Goal: Task Accomplishment & Management: Manage account settings

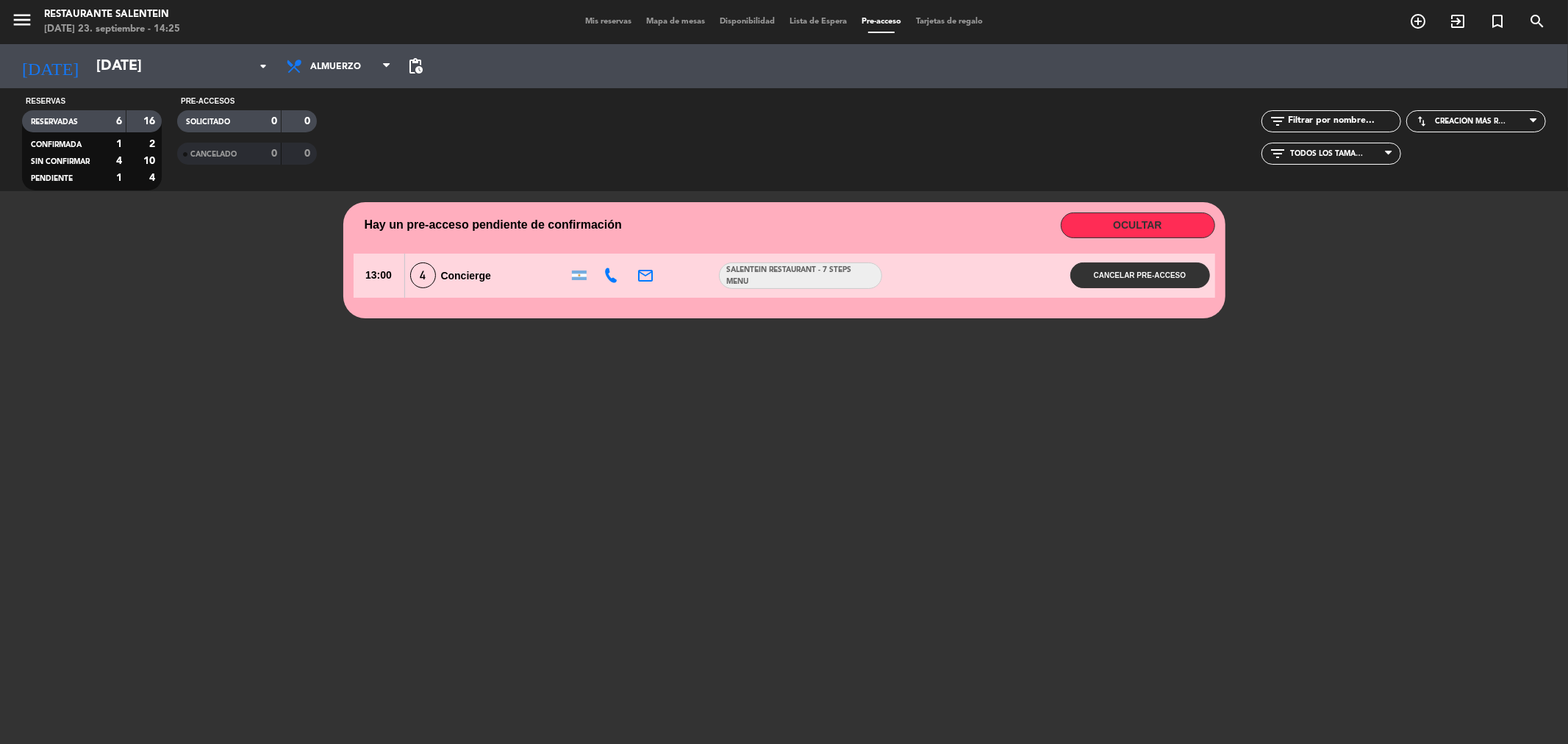
click at [591, 23] on span "Mis reservas" at bounding box center [608, 22] width 61 height 8
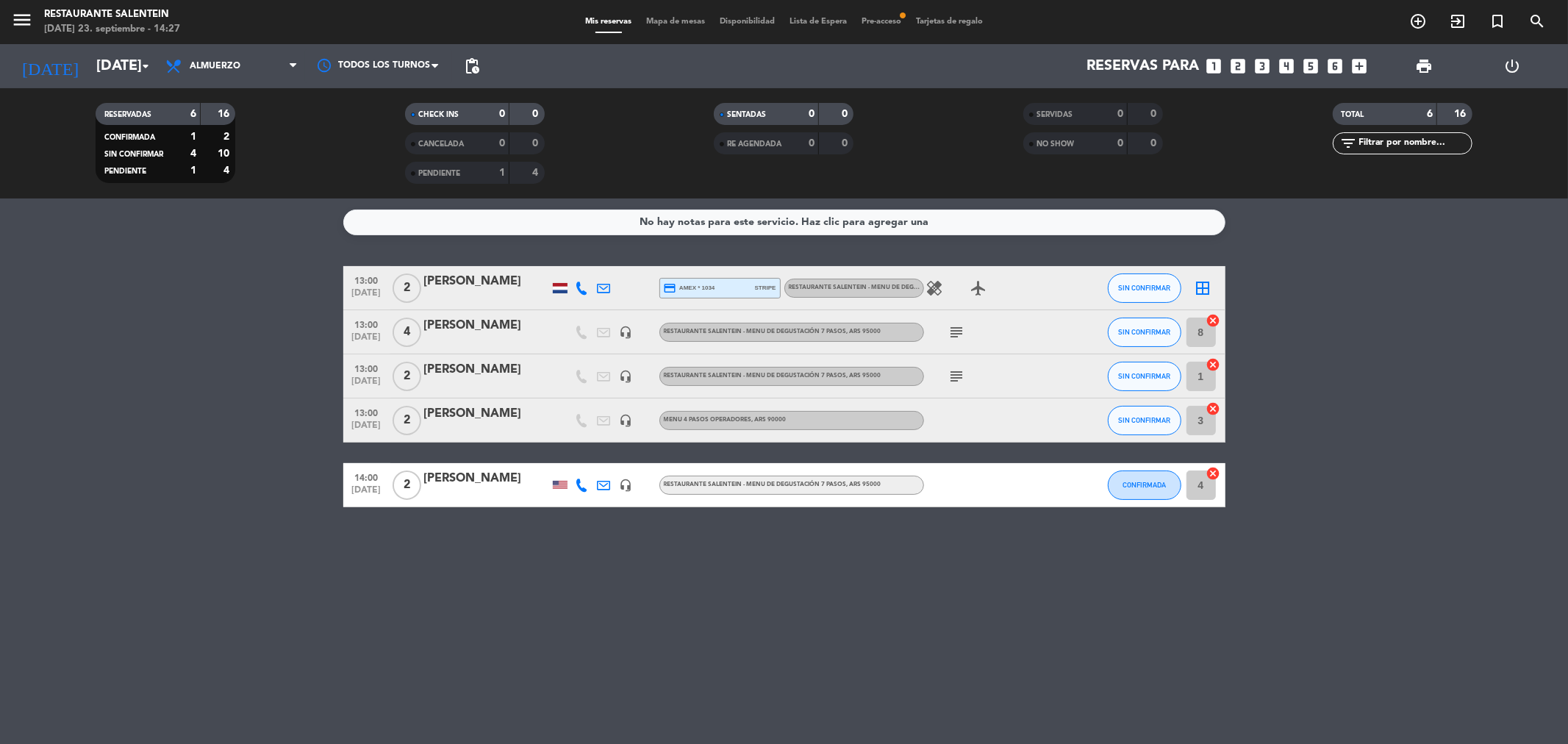
click at [953, 378] on icon "subject" at bounding box center [958, 377] width 18 height 18
click at [636, 377] on div "13:00 [DATE] 2 [PERSON_NAME] headset_mic RESTAURANTE SALENTEIN - Menu de Degust…" at bounding box center [784, 376] width 882 height 44
click at [640, 380] on div at bounding box center [648, 376] width 22 height 44
click at [637, 380] on div at bounding box center [648, 376] width 22 height 44
click at [624, 376] on icon "headset_mic" at bounding box center [627, 377] width 14 height 14
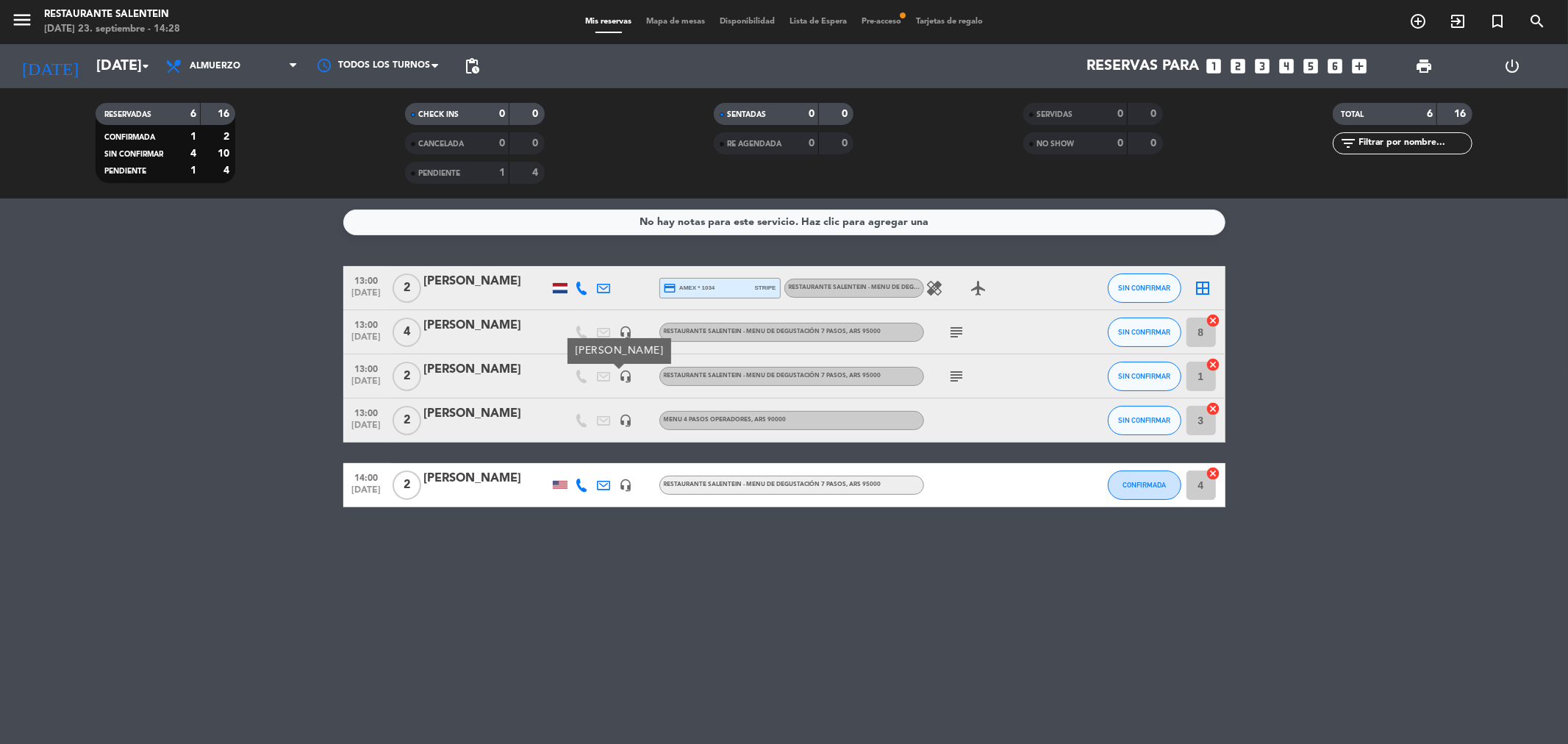
click at [722, 391] on div "13:00 [DATE] 2 [PERSON_NAME] headset_mic [PERSON_NAME] RESTAURANTE SALENTEIN - …" at bounding box center [784, 376] width 882 height 44
click at [728, 381] on div "RESTAURANTE SALENTEIN - Menu de Degustación 7 pasos , ARS 95000" at bounding box center [792, 376] width 265 height 19
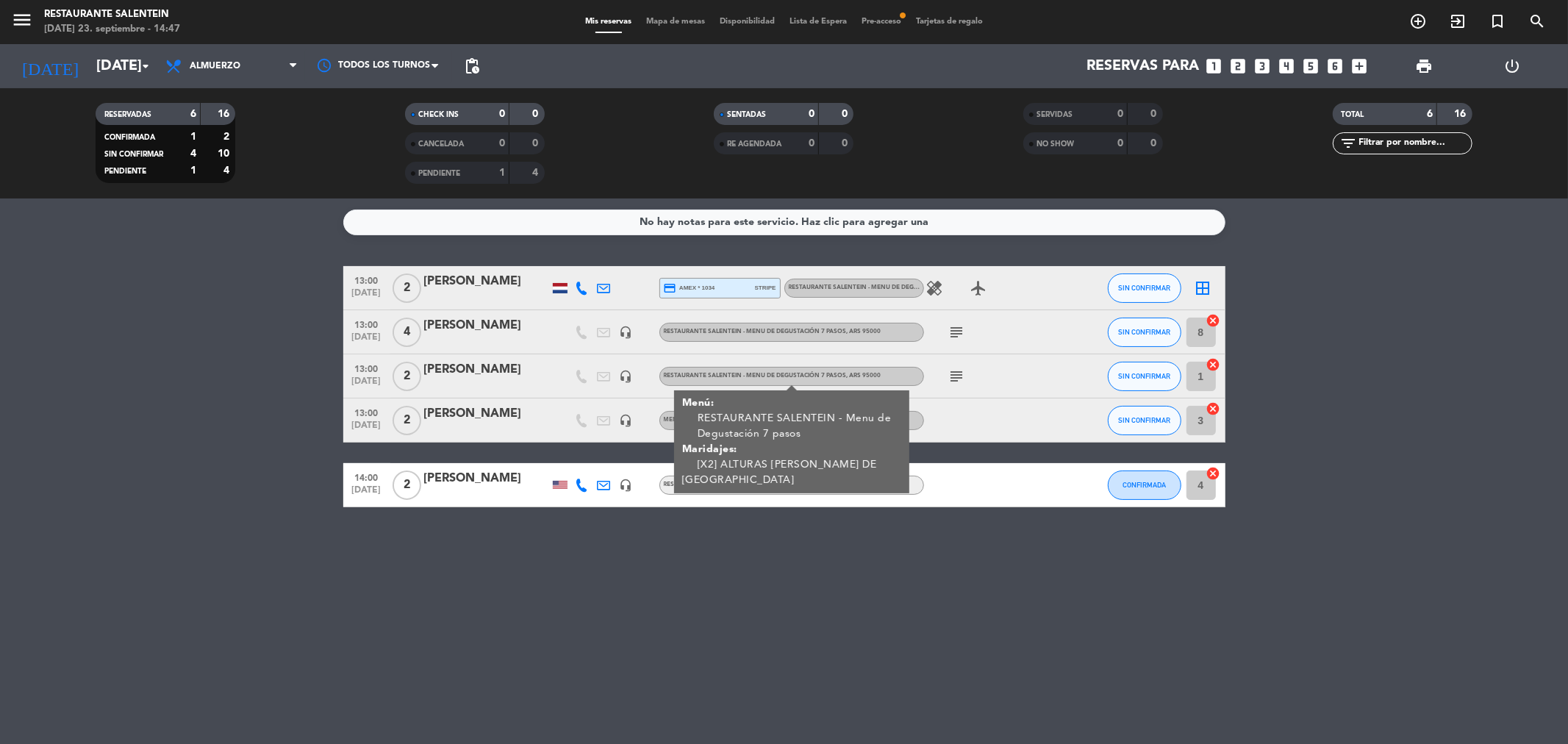
click at [1207, 291] on icon "border_all" at bounding box center [1204, 288] width 18 height 18
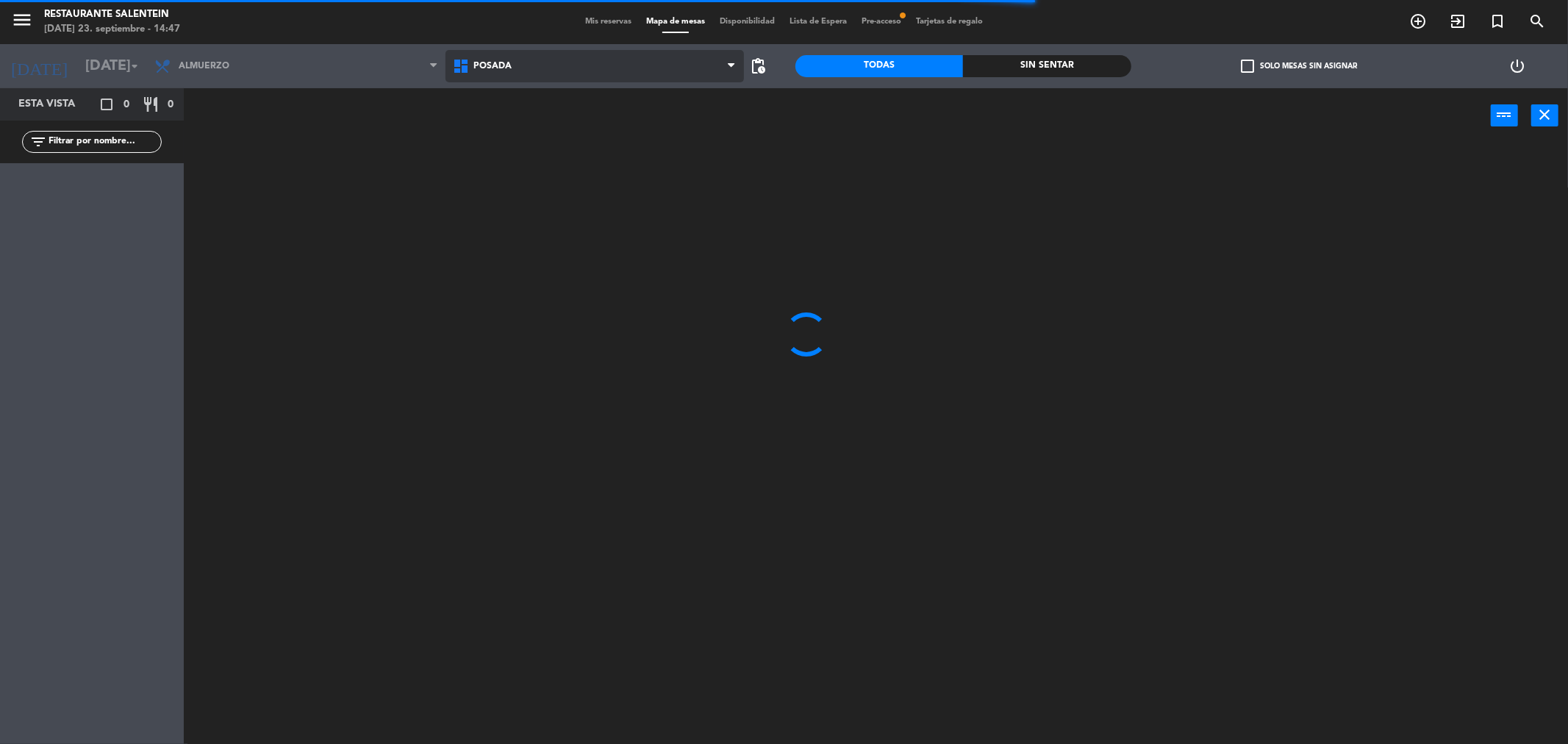
click at [535, 70] on span "Posada" at bounding box center [595, 66] width 299 height 32
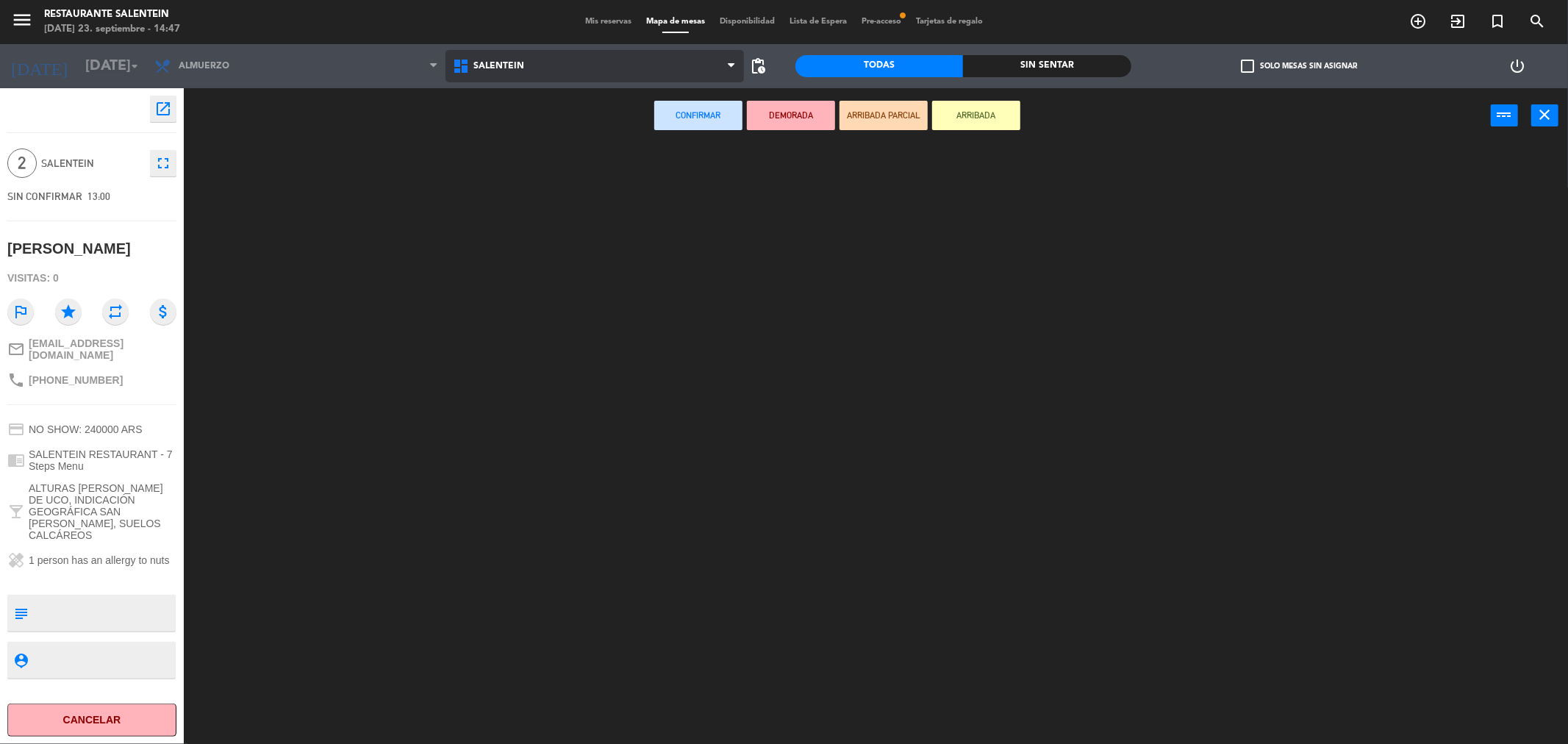
click at [553, 155] on ng-component "menu Restaurante Salentein [DATE] 23. septiembre - 14:47 Mis reservas Mapa de m…" at bounding box center [784, 375] width 1568 height 749
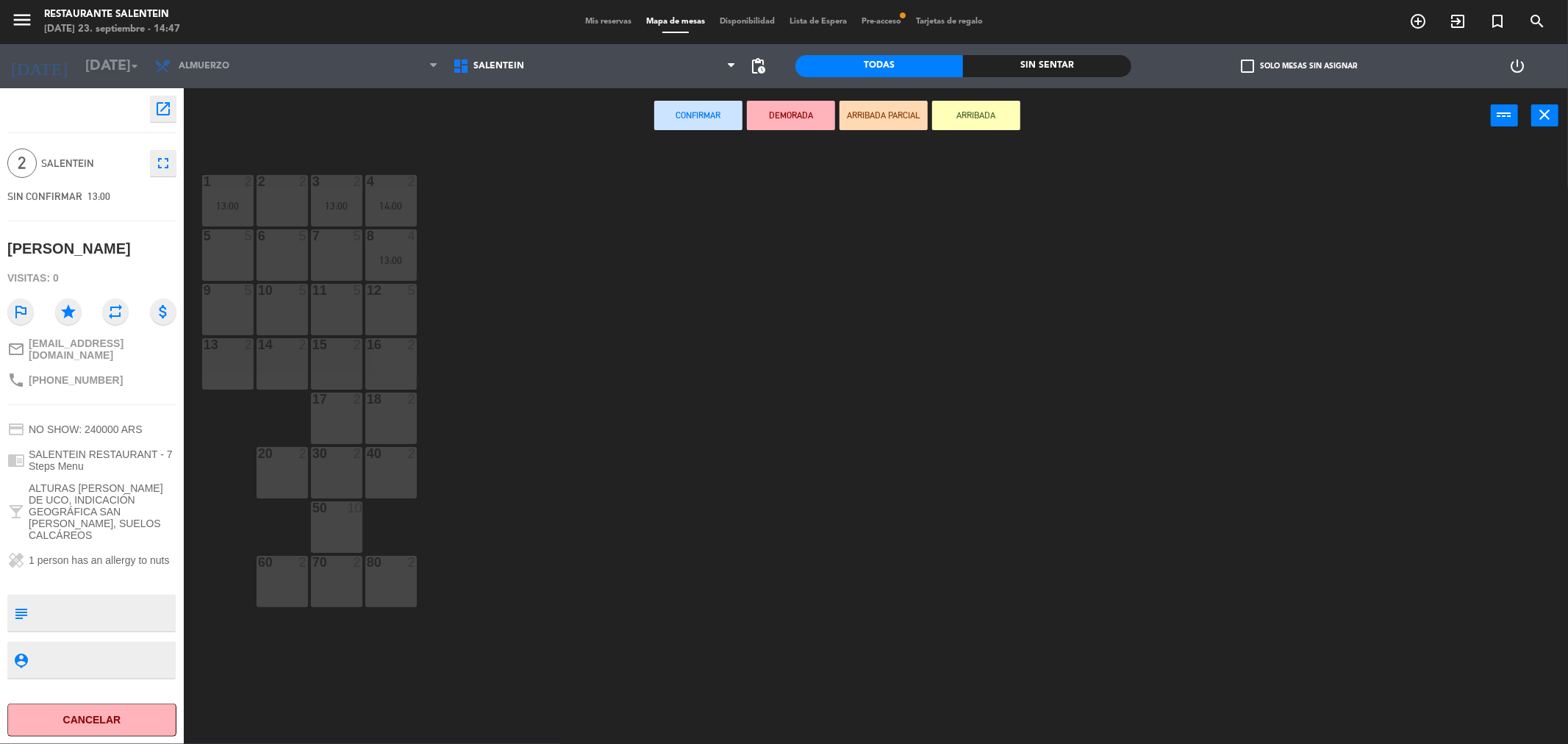
click at [285, 203] on div "2 2" at bounding box center [282, 200] width 52 height 52
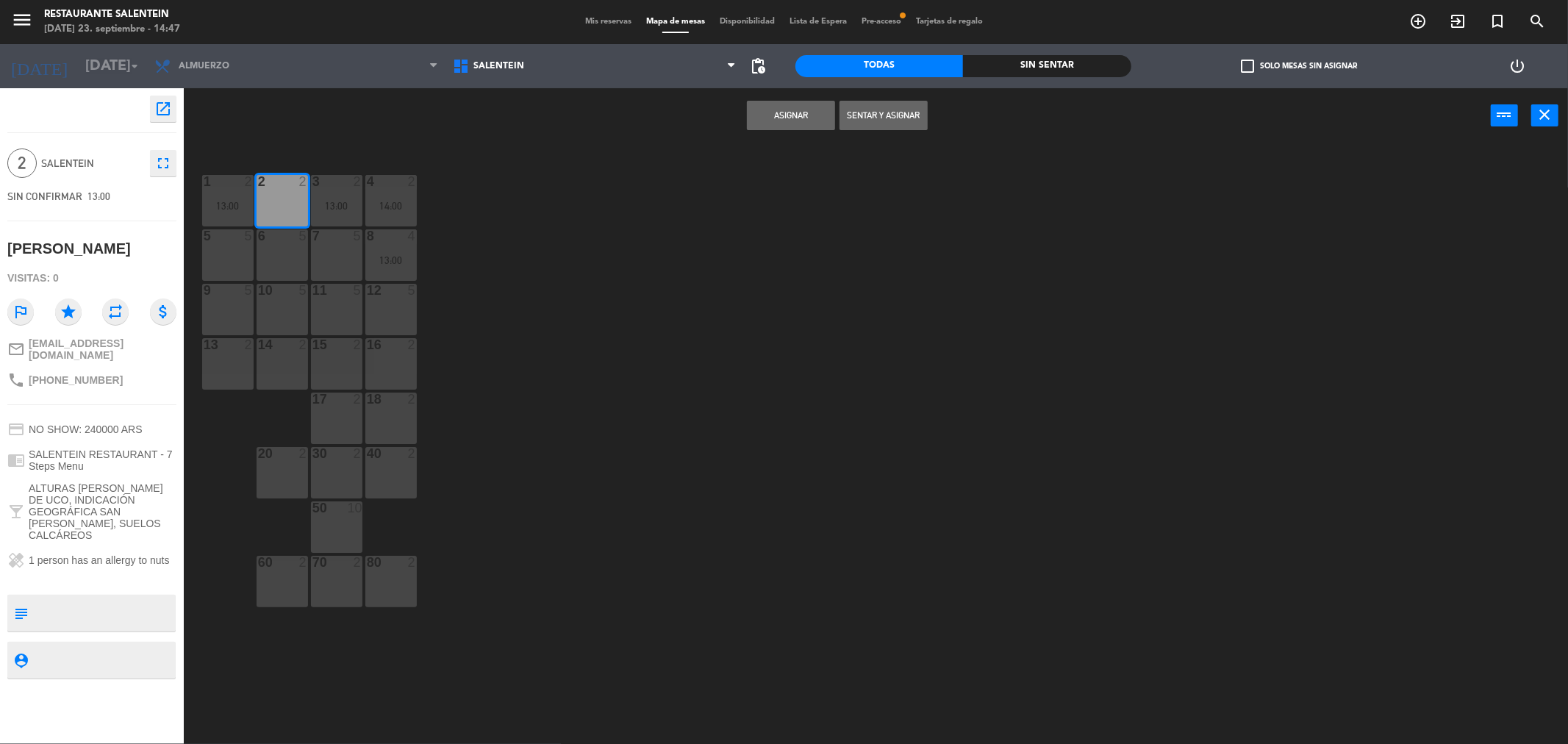
click at [817, 103] on button "Asignar" at bounding box center [791, 115] width 89 height 29
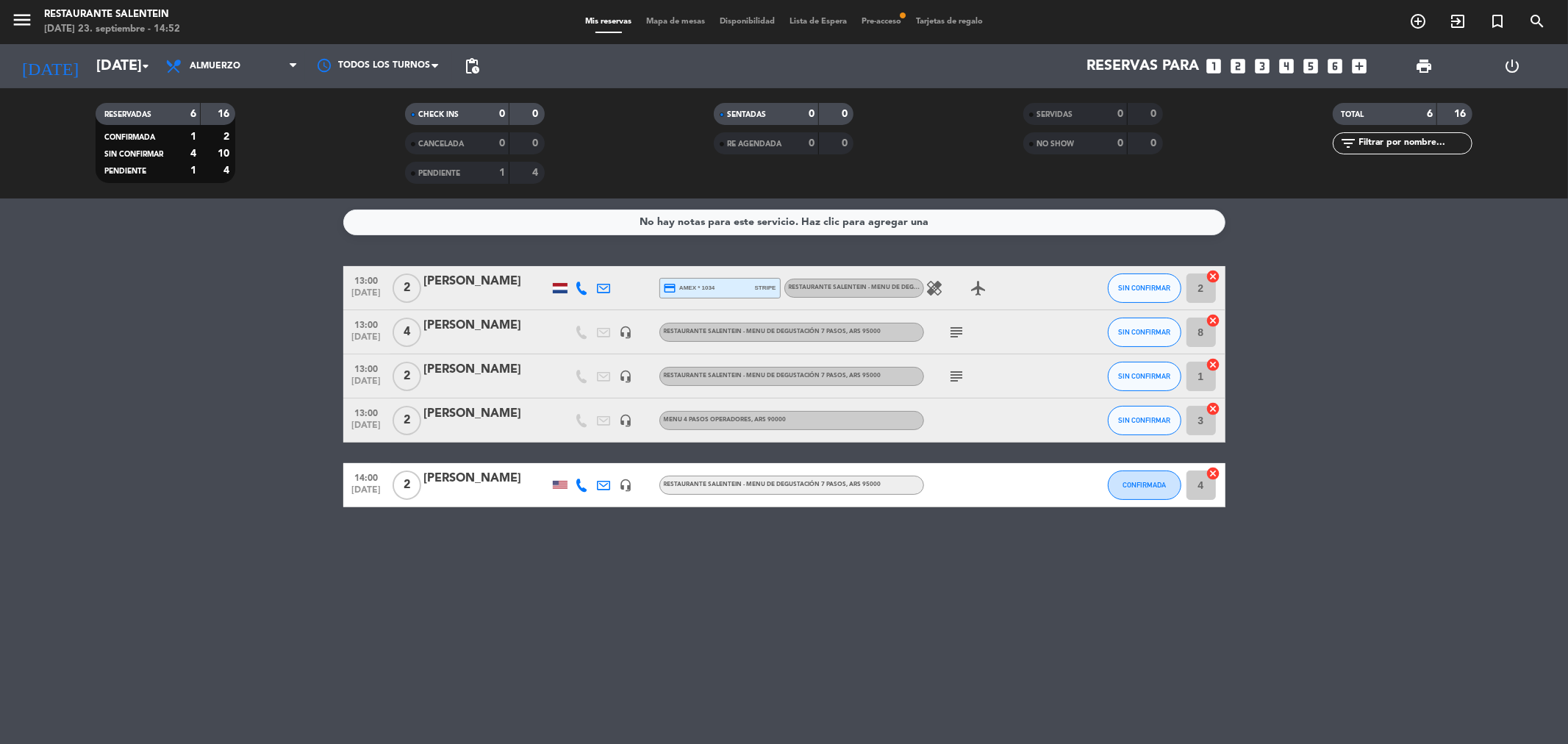
click at [467, 328] on div "[PERSON_NAME]" at bounding box center [486, 325] width 125 height 19
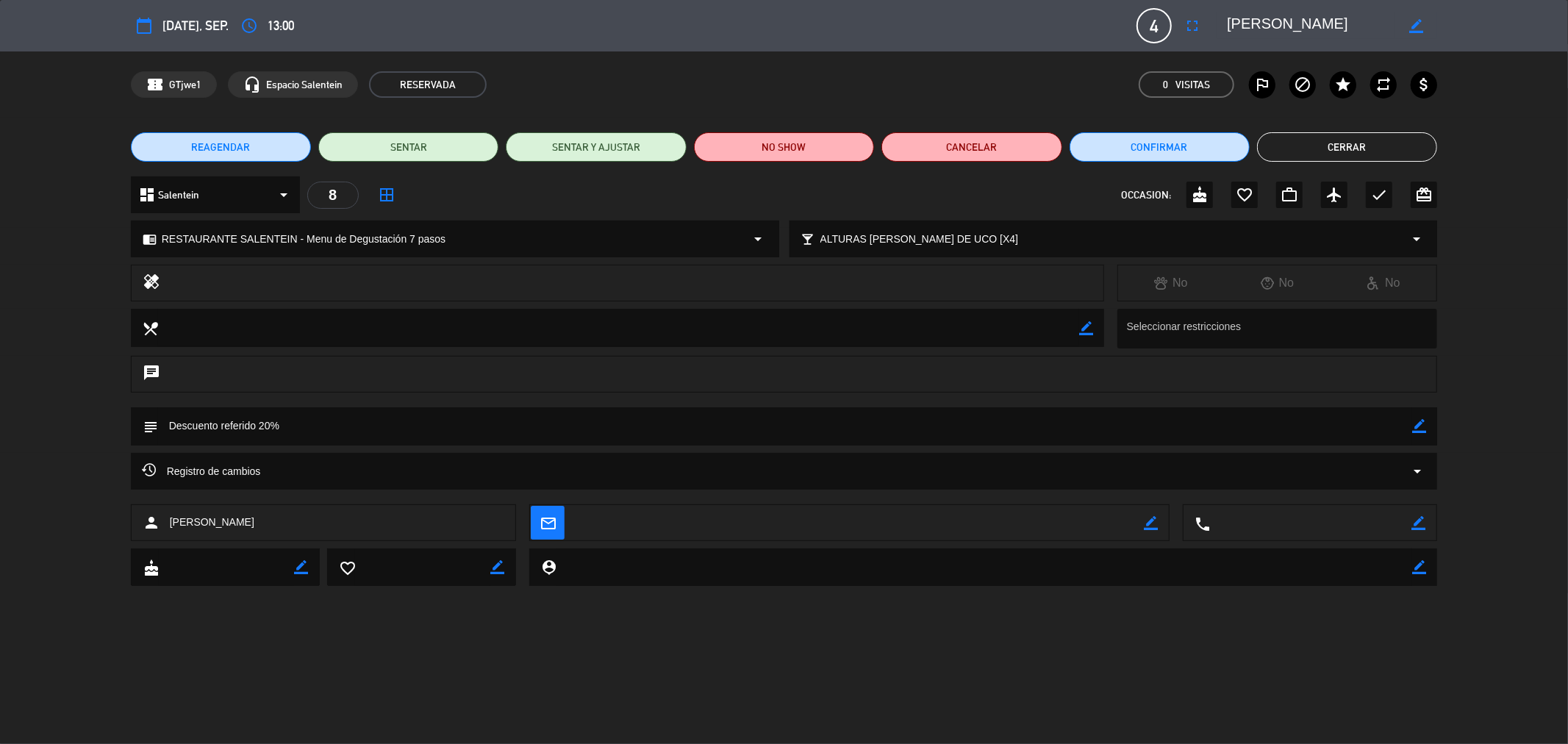
click at [1300, 141] on button "Cerrar" at bounding box center [1347, 146] width 180 height 29
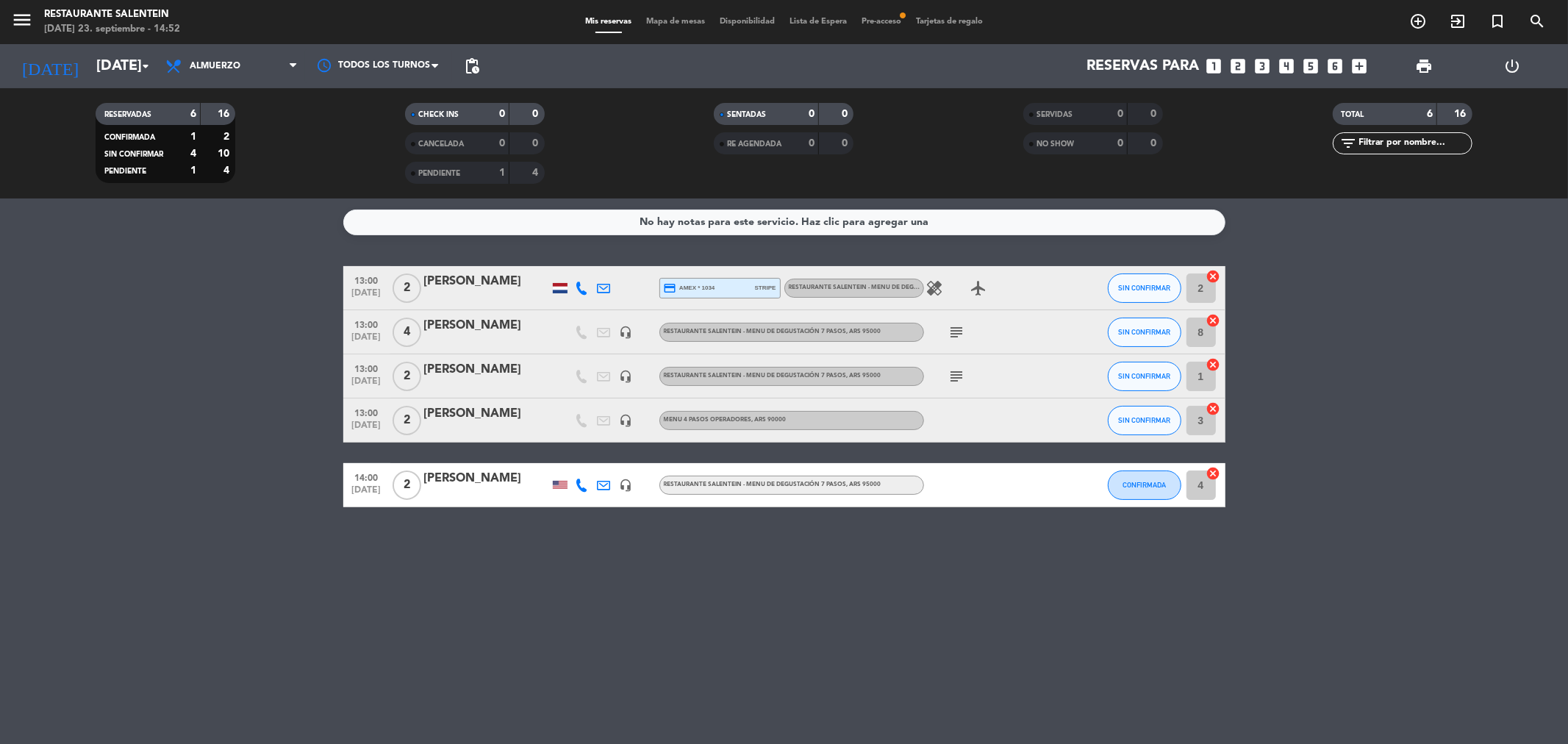
click at [449, 337] on div at bounding box center [486, 342] width 125 height 12
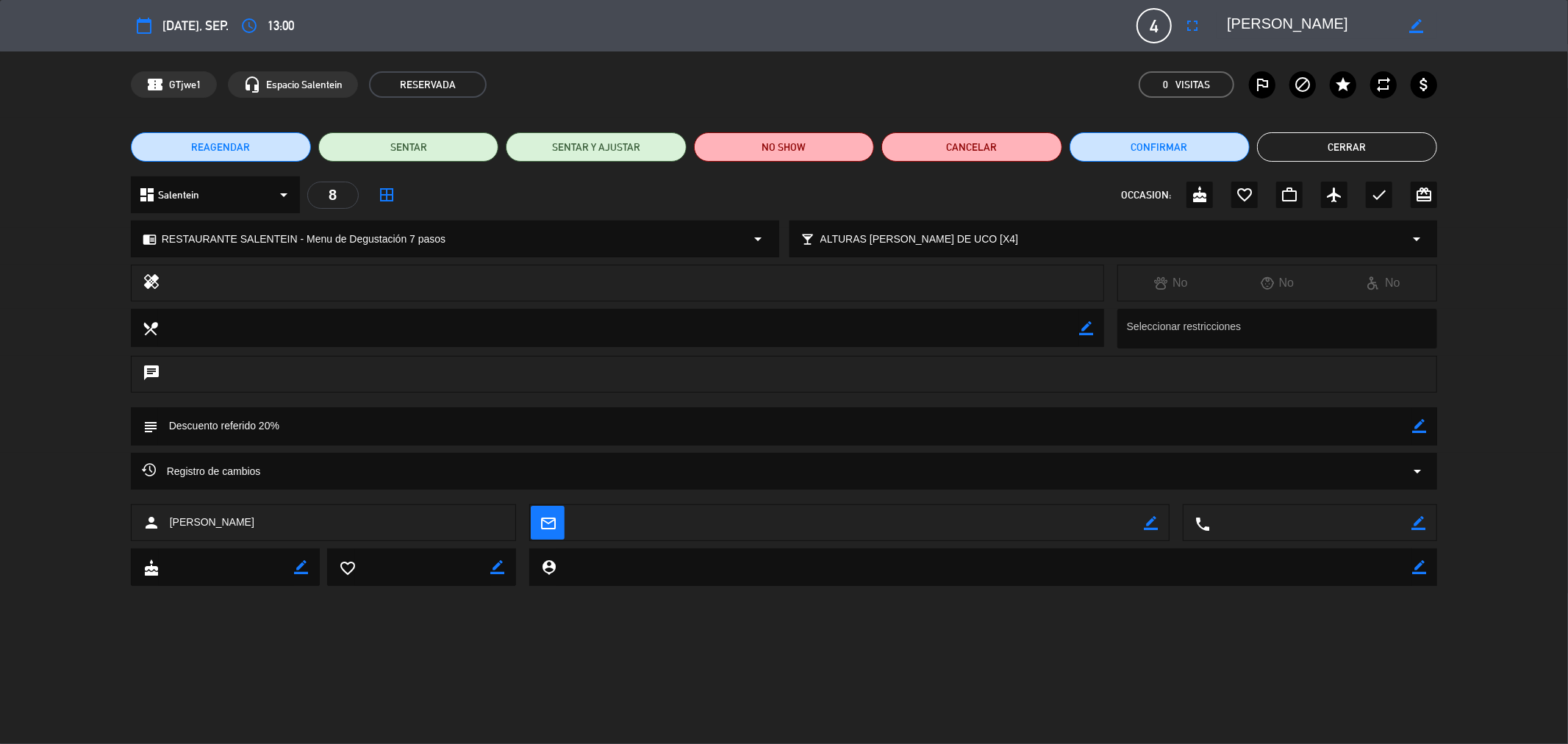
click at [1282, 137] on button "Cerrar" at bounding box center [1347, 146] width 180 height 29
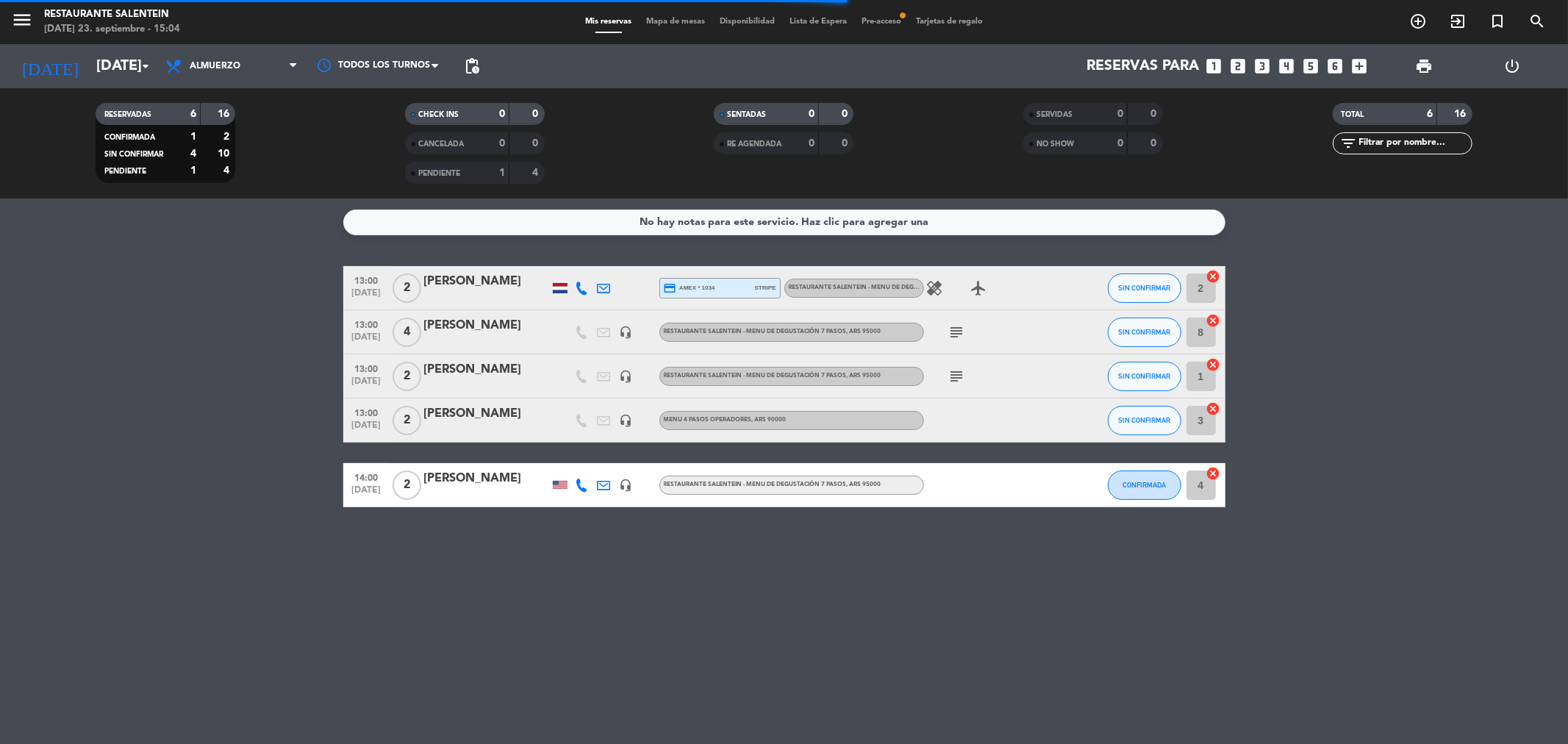
click at [901, 17] on div "Mis reservas Mapa de mesas Disponibilidad Lista de Espera Pre-acceso fiber_manu…" at bounding box center [784, 23] width 412 height 14
click at [898, 23] on span "Pre-acceso fiber_manual_record" at bounding box center [881, 22] width 54 height 8
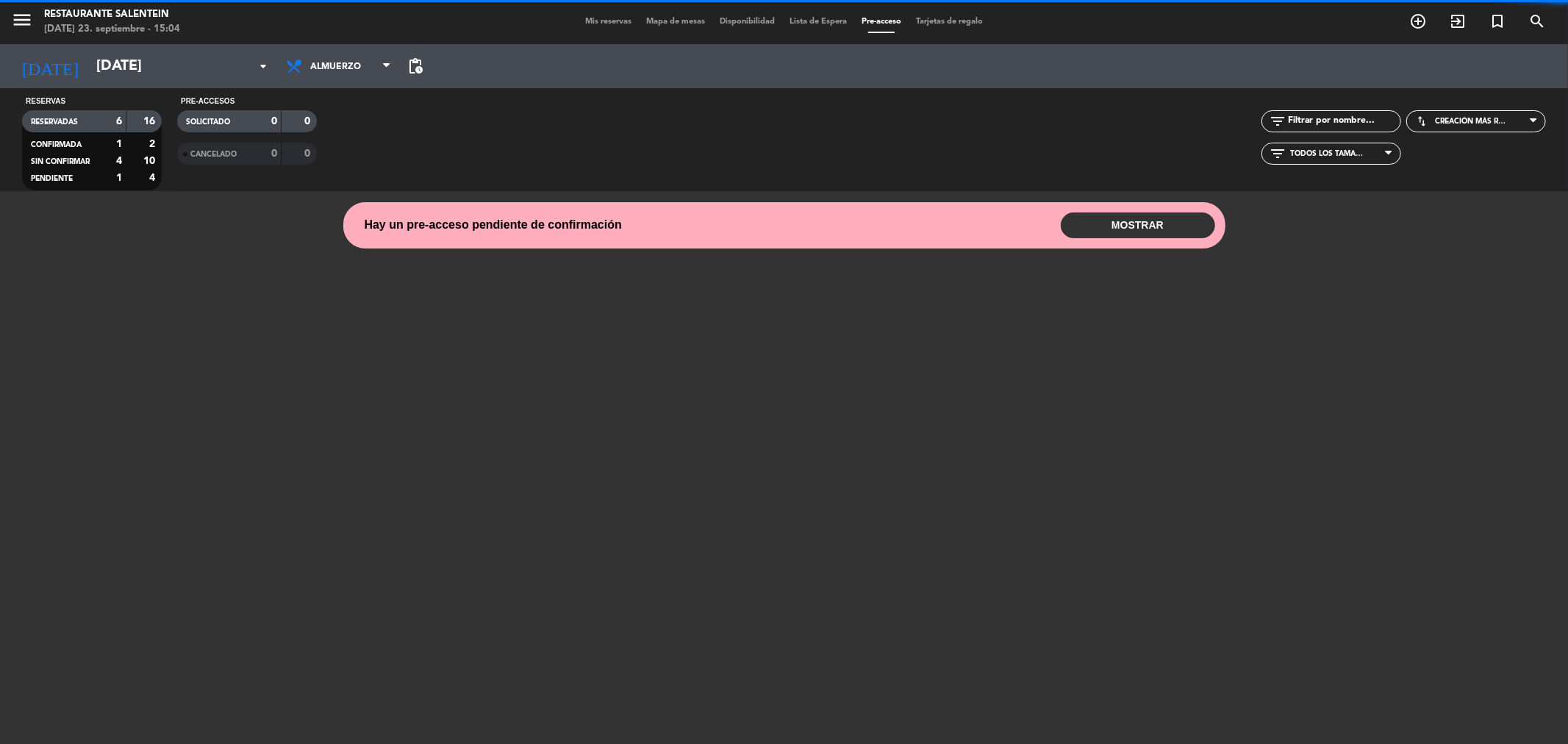
click at [526, 233] on span "Hay un pre-acceso pendiente de confirmación" at bounding box center [493, 224] width 257 height 19
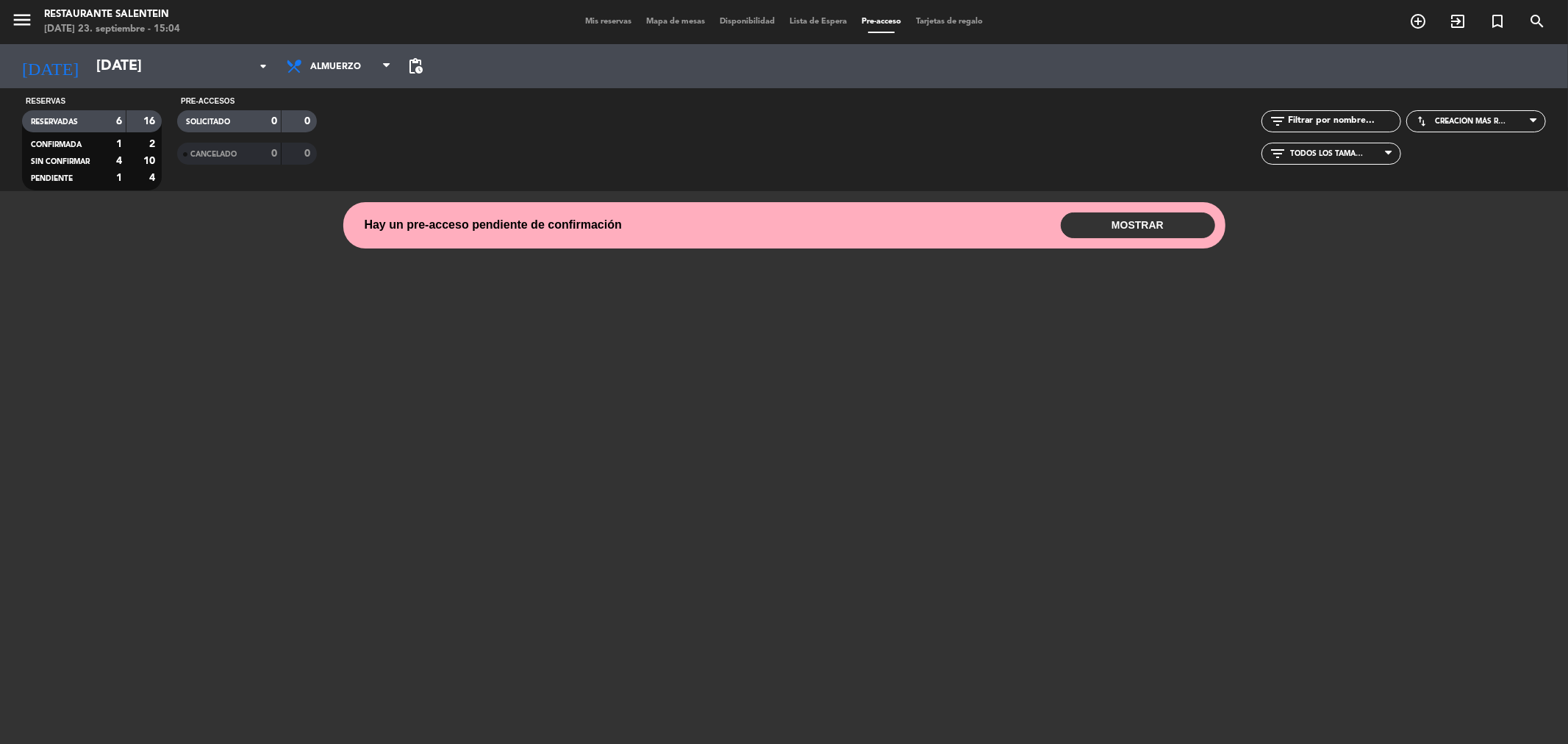
click at [1101, 211] on div "Hay un pre-acceso pendiente de confirmación MOSTRAR 13:00 4 Concierge email SAL…" at bounding box center [784, 225] width 882 height 47
click at [1103, 227] on button "MOSTRAR" at bounding box center [1138, 225] width 155 height 26
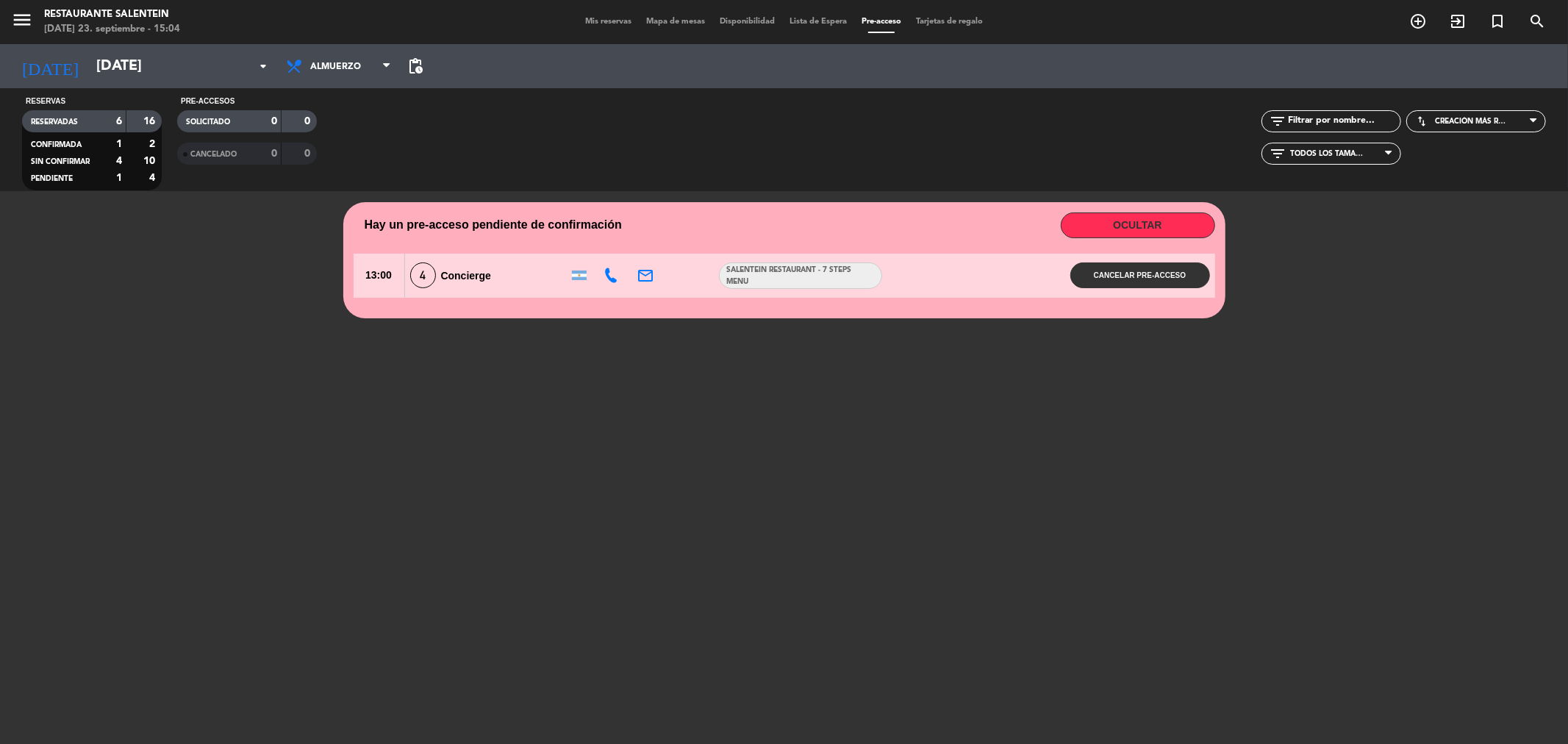
click at [482, 278] on span "Concierge" at bounding box center [466, 276] width 50 height 12
click at [441, 272] on span "Concierge" at bounding box center [466, 276] width 50 height 12
click at [844, 274] on span "SALENTEIN RESTAURANT - 7 Steps Menu" at bounding box center [801, 276] width 162 height 24
click at [702, 273] on div at bounding box center [701, 276] width 26 height 44
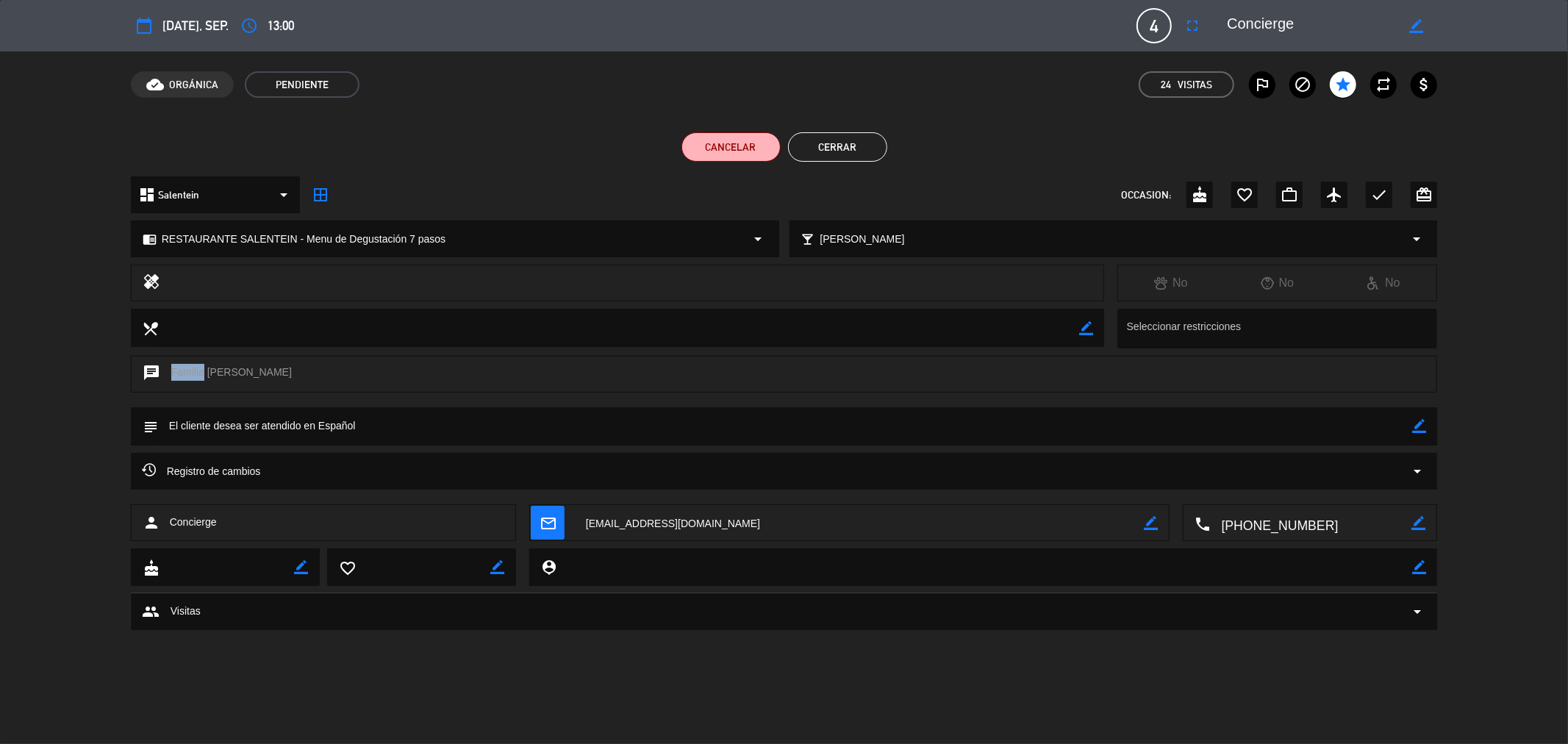
drag, startPoint x: 243, startPoint y: 366, endPoint x: 197, endPoint y: 373, distance: 46.5
click at [197, 373] on div "chat Familia [PERSON_NAME]" at bounding box center [784, 374] width 1308 height 37
click at [262, 373] on div "chat Familia [PERSON_NAME]" at bounding box center [784, 374] width 1308 height 37
